Goal: Task Accomplishment & Management: Use online tool/utility

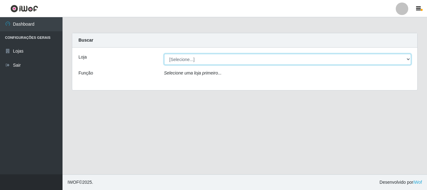
click at [407, 59] on select "[Selecione...] Nordestão - Alecrim" at bounding box center [287, 59] width 247 height 11
select select "453"
click at [164, 54] on select "[Selecione...] Nordestão - Alecrim" at bounding box center [287, 59] width 247 height 11
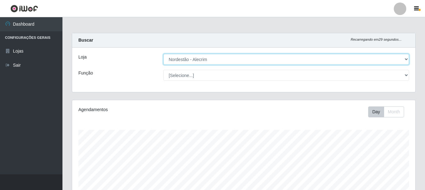
scroll to position [130, 343]
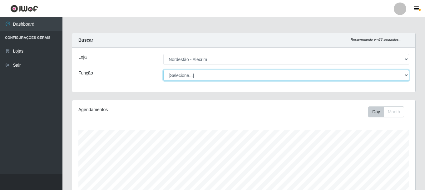
click at [405, 75] on select "[Selecione...] Embalador Embalador + Embalador ++" at bounding box center [286, 75] width 246 height 11
select select "1"
click at [163, 70] on select "[Selecione...] Embalador Embalador + Embalador ++" at bounding box center [286, 75] width 246 height 11
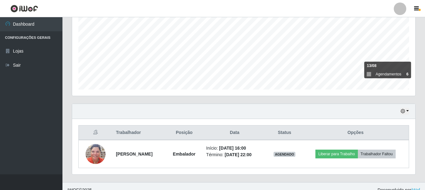
scroll to position [142, 0]
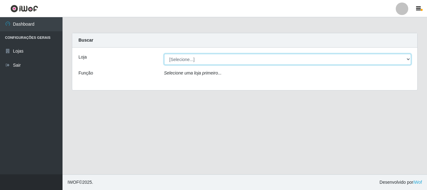
click at [409, 58] on select "[Selecione...] Nordestão - Alecrim" at bounding box center [287, 59] width 247 height 11
select select "453"
click at [164, 54] on select "[Selecione...] Nordestão - Alecrim" at bounding box center [287, 59] width 247 height 11
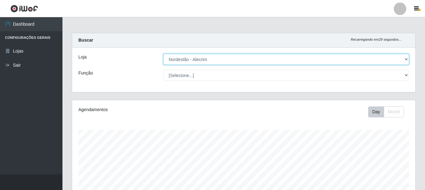
scroll to position [130, 343]
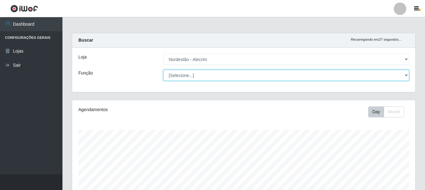
click at [407, 73] on select "[Selecione...] Embalador Embalador + Embalador ++" at bounding box center [286, 75] width 246 height 11
select select "1"
click at [163, 70] on select "[Selecione...] Embalador Embalador + Embalador ++" at bounding box center [286, 75] width 246 height 11
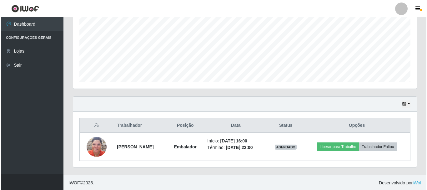
scroll to position [142, 0]
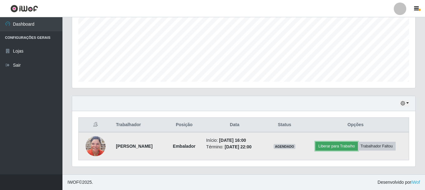
click at [347, 143] on button "Liberar para Trabalho" at bounding box center [337, 146] width 42 height 9
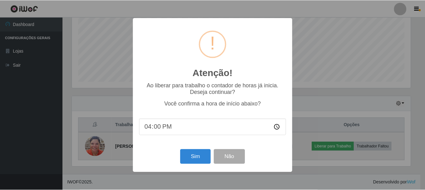
scroll to position [130, 340]
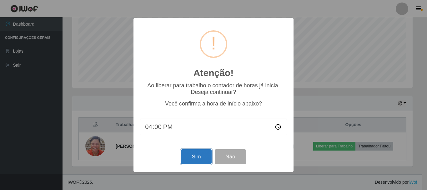
click at [195, 162] on button "Sim" at bounding box center [196, 156] width 30 height 15
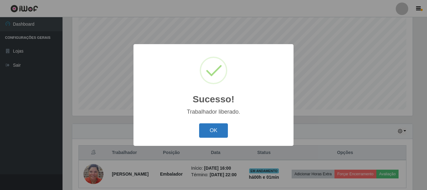
click at [212, 130] on button "OK" at bounding box center [213, 130] width 29 height 15
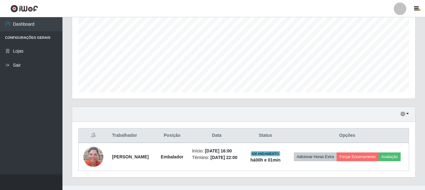
scroll to position [147, 0]
